Goal: Task Accomplishment & Management: Complete application form

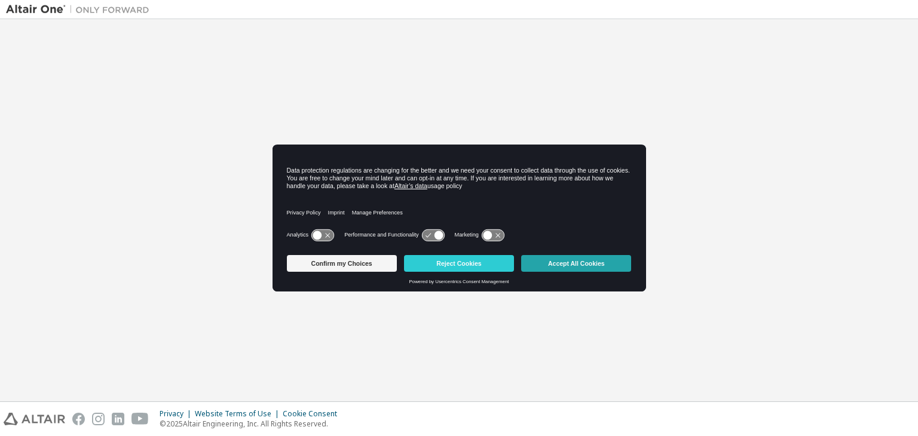
click at [547, 267] on button "Accept All Cookies" at bounding box center [576, 263] width 110 height 17
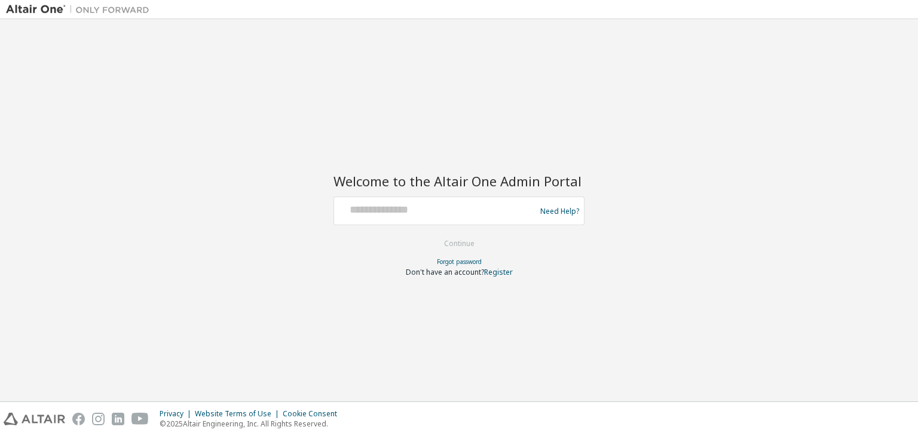
click at [547, 267] on div at bounding box center [459, 267] width 251 height 1
click at [486, 220] on div at bounding box center [436, 211] width 195 height 23
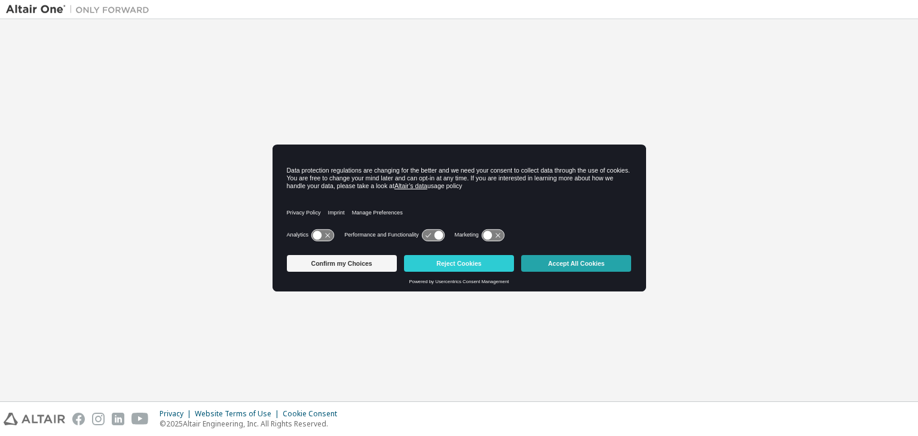
click at [585, 264] on button "Accept All Cookies" at bounding box center [576, 263] width 110 height 17
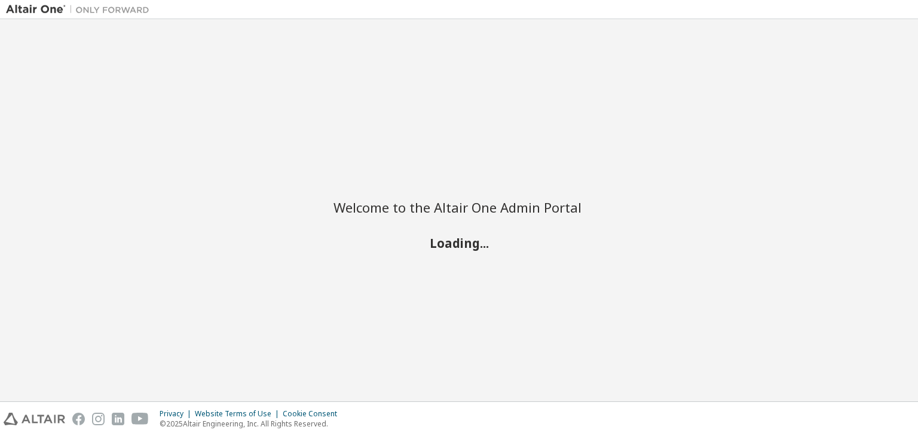
click at [459, 247] on h2 "Loading..." at bounding box center [459, 244] width 251 height 16
click at [660, 120] on div "Welcome to the Altair One Admin Portal Loading..." at bounding box center [459, 210] width 906 height 371
click at [450, 240] on h2 "Loading..." at bounding box center [459, 244] width 251 height 16
click at [502, 157] on div "Welcome to the Altair One Admin Portal Loading..." at bounding box center [459, 210] width 906 height 371
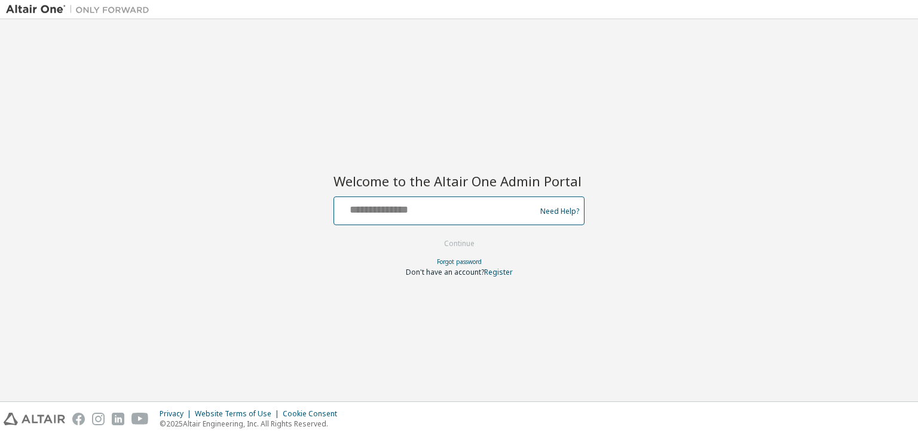
click at [457, 208] on input "text" at bounding box center [436, 208] width 195 height 17
click at [601, 282] on div "Welcome to the Altair One Admin Portal Need Help? Please make sure that you pro…" at bounding box center [459, 210] width 906 height 371
click at [505, 271] on link "Register" at bounding box center [498, 272] width 29 height 10
